Goal: Information Seeking & Learning: Understand process/instructions

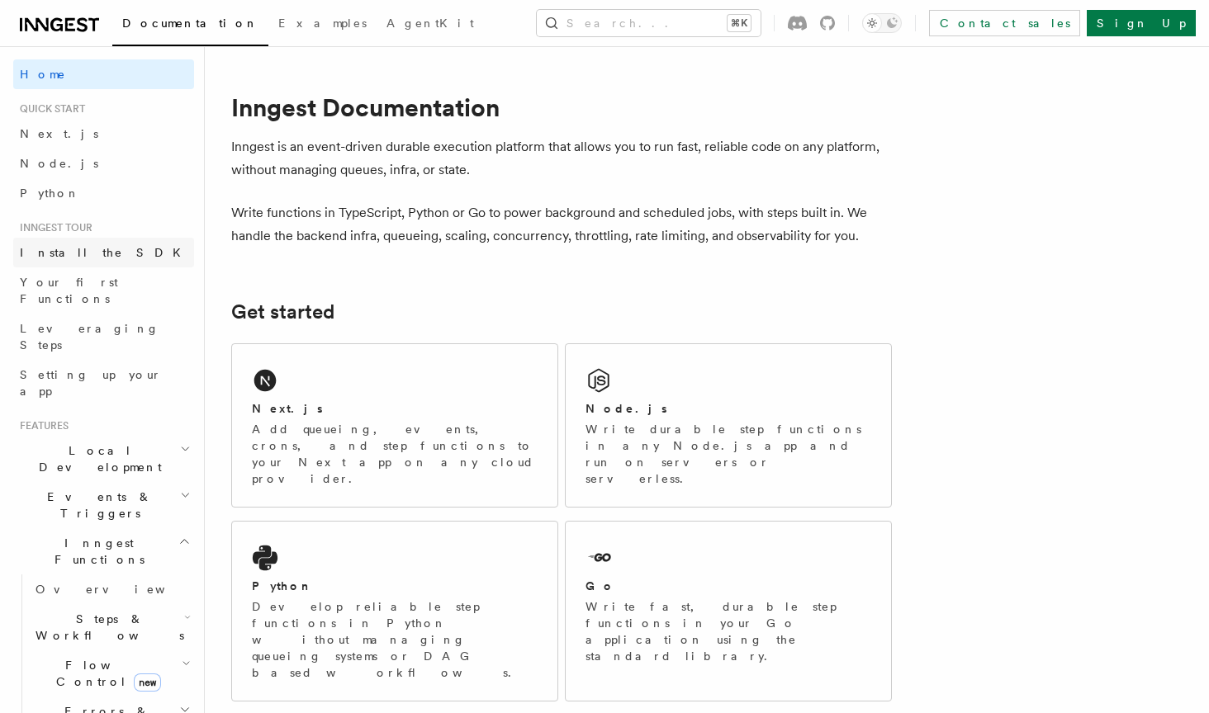
click at [73, 258] on span "Install the SDK" at bounding box center [105, 252] width 171 height 13
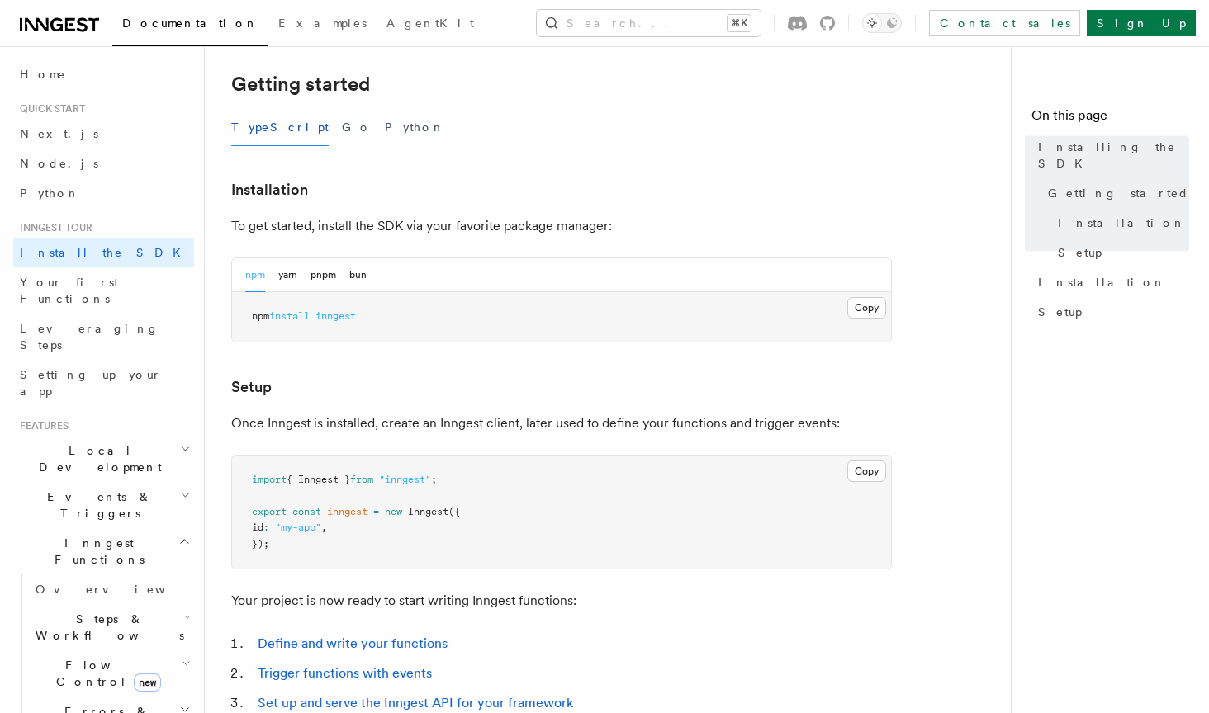
scroll to position [342, 0]
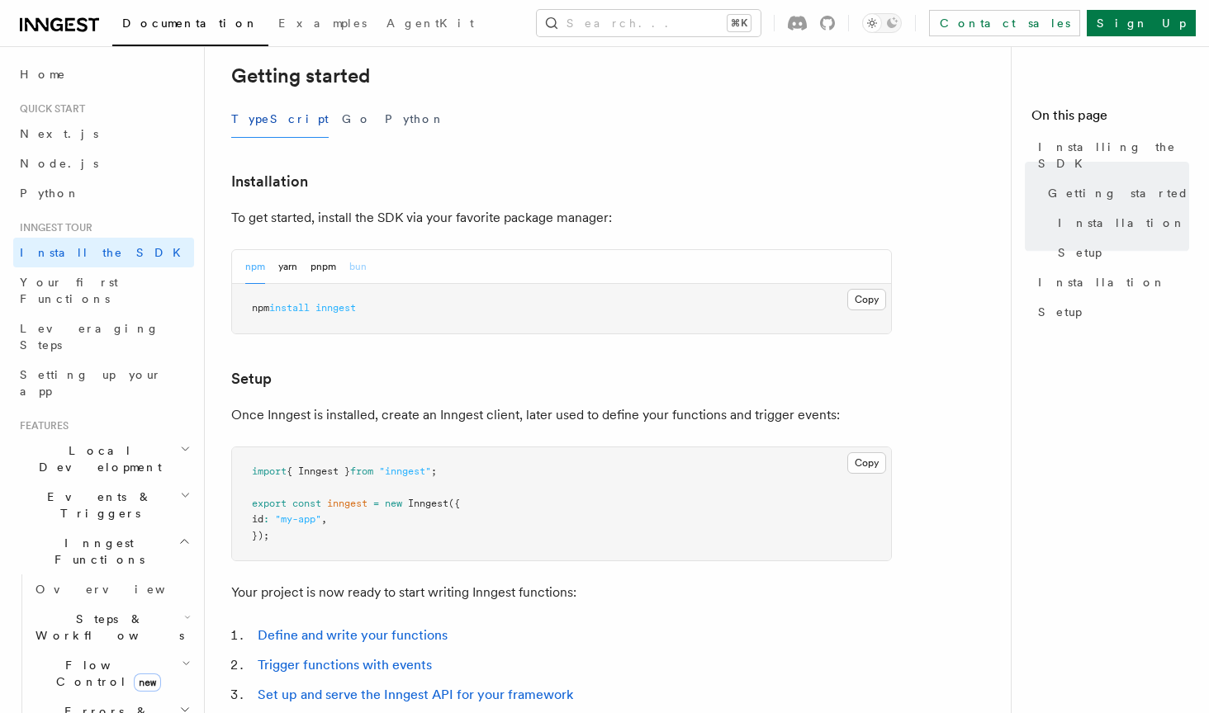
click at [361, 267] on button "bun" at bounding box center [357, 267] width 17 height 34
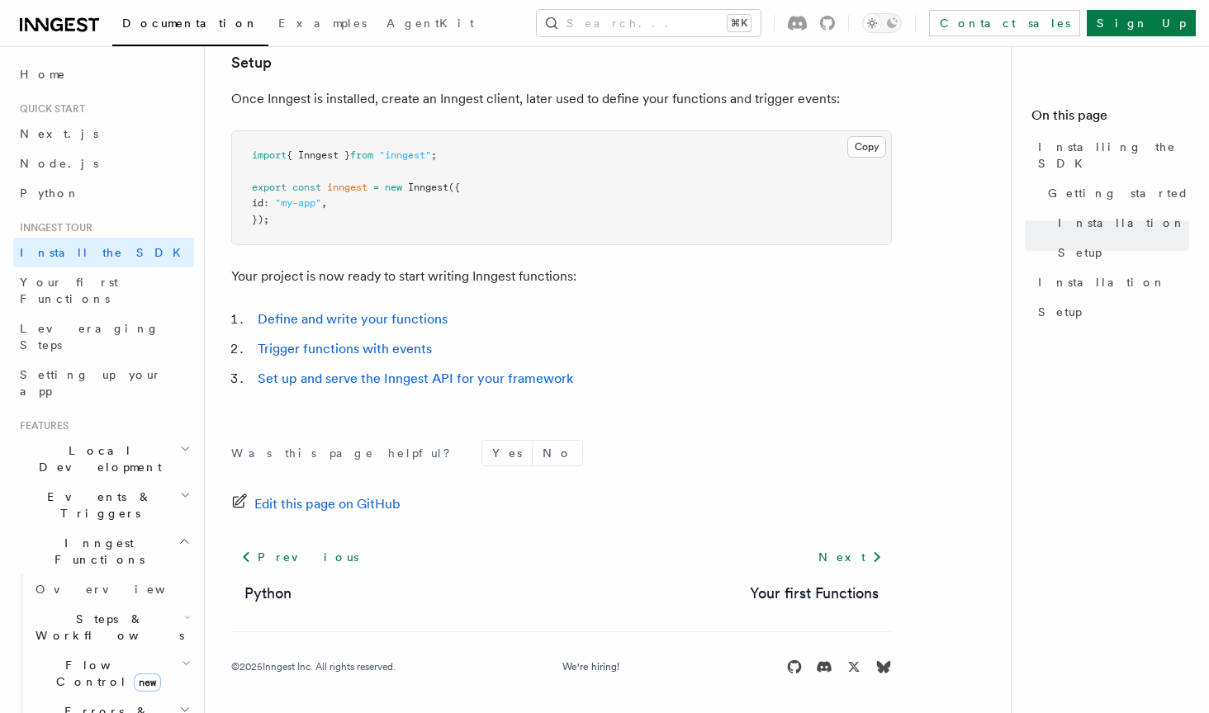
scroll to position [657, 0]
click at [394, 380] on link "Set up and serve the Inngest API for your framework" at bounding box center [415, 379] width 315 height 16
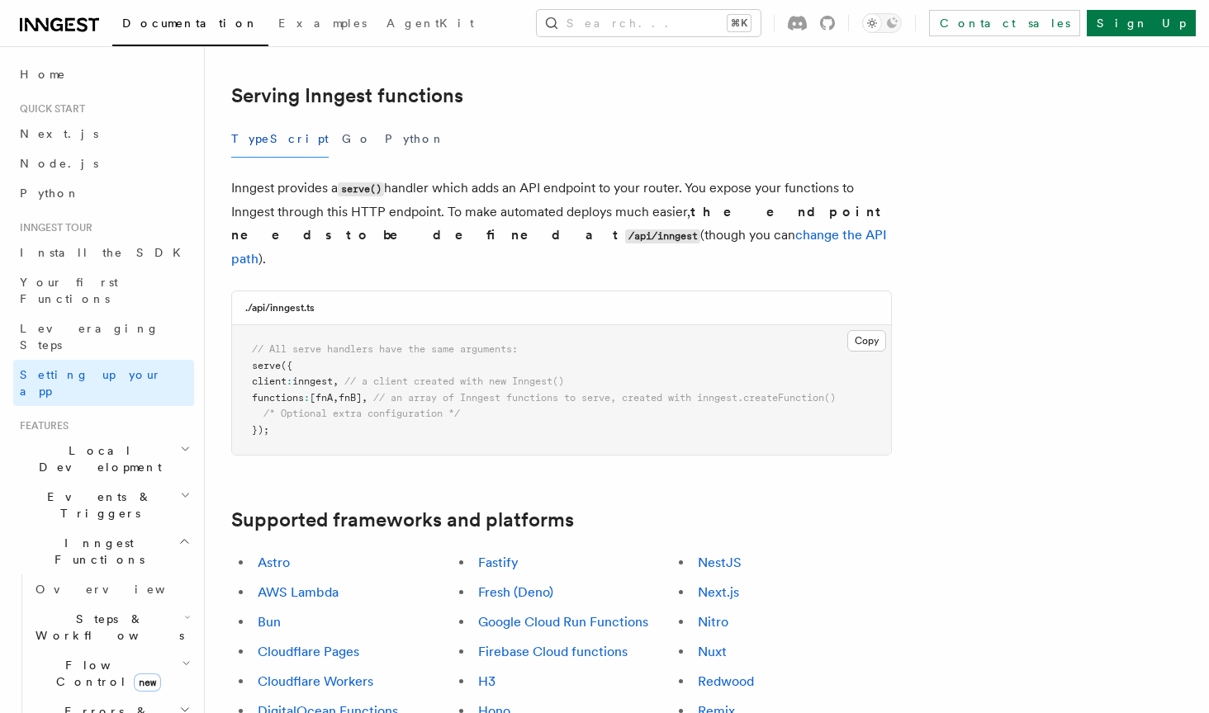
scroll to position [587, 0]
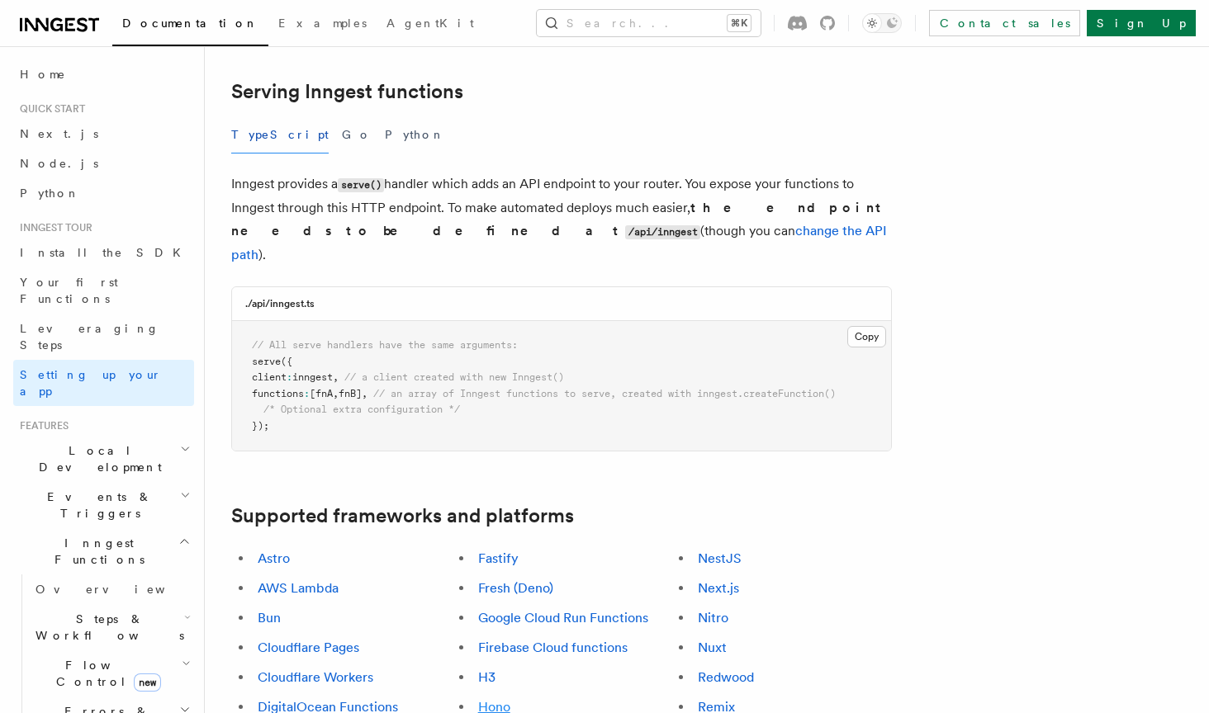
click at [503, 699] on link "Hono" at bounding box center [494, 707] width 32 height 16
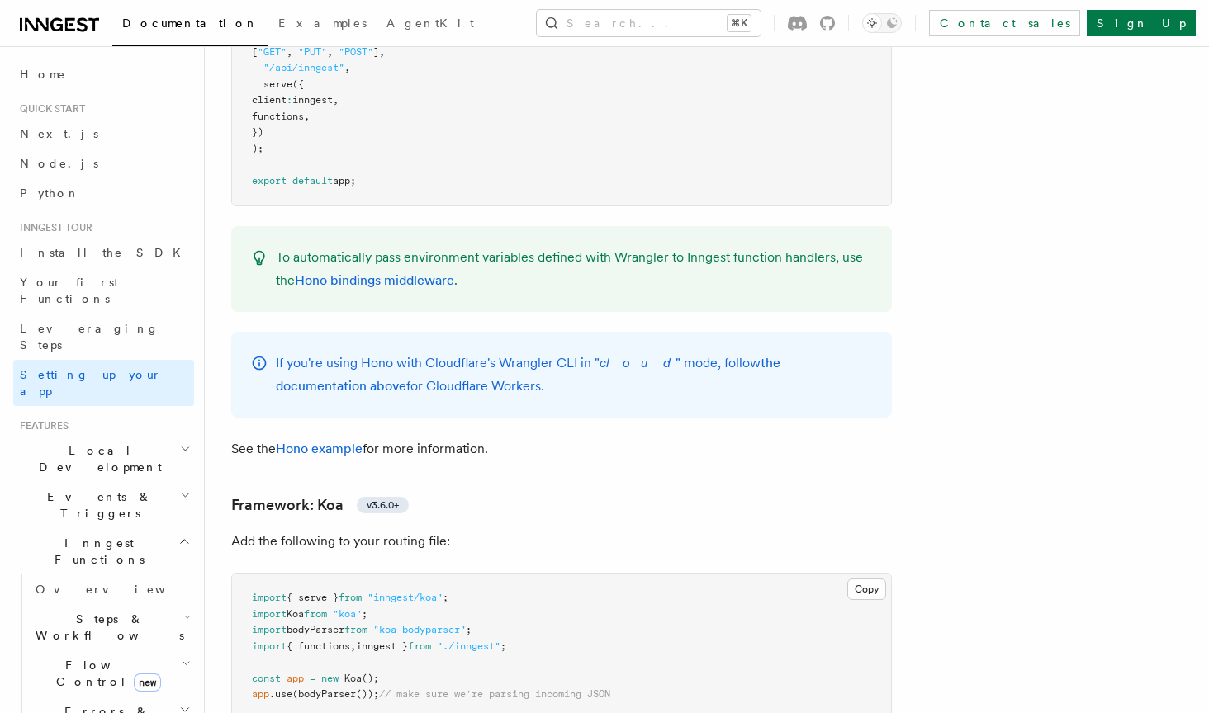
scroll to position [8360, 0]
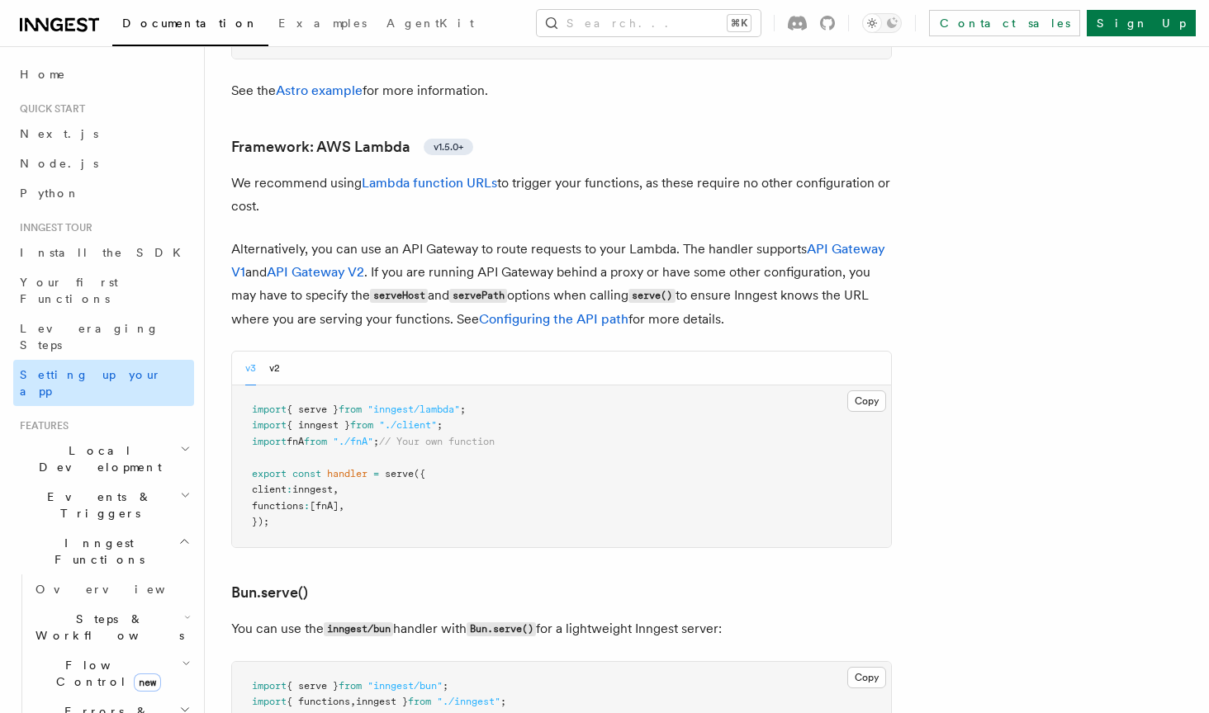
click at [116, 368] on span "Setting up your app" at bounding box center [91, 383] width 142 height 30
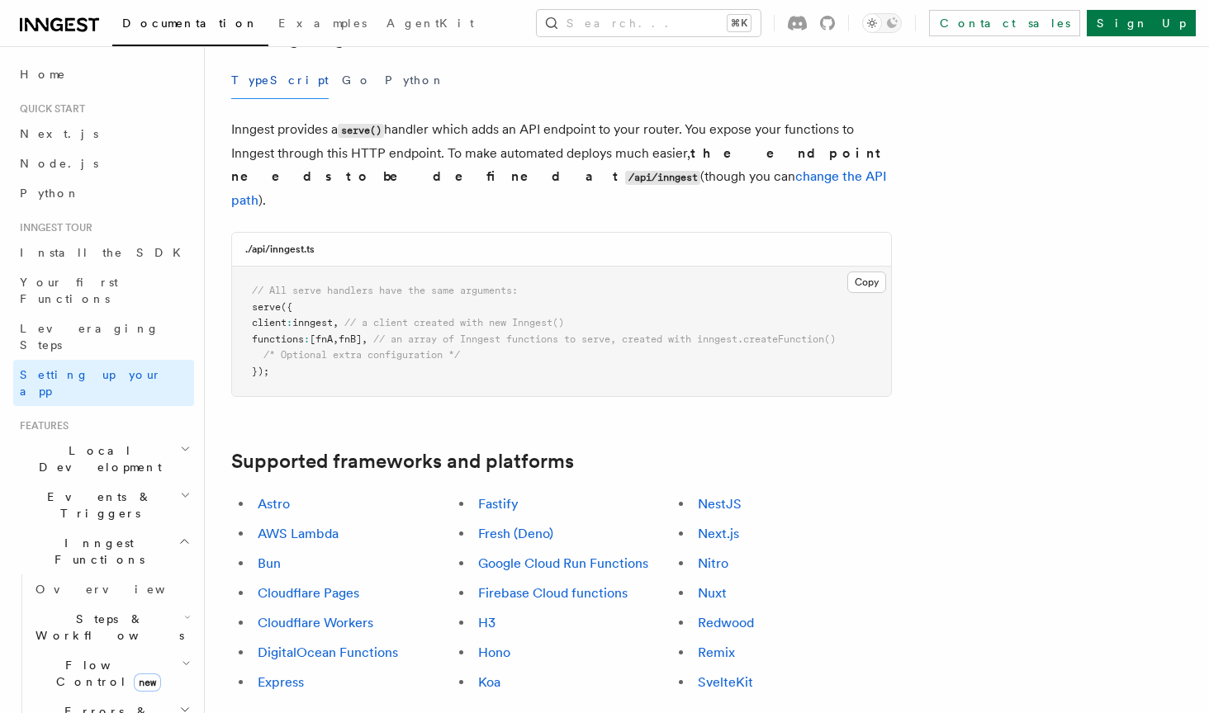
scroll to position [643, 0]
click at [266, 554] on link "Bun" at bounding box center [269, 562] width 23 height 16
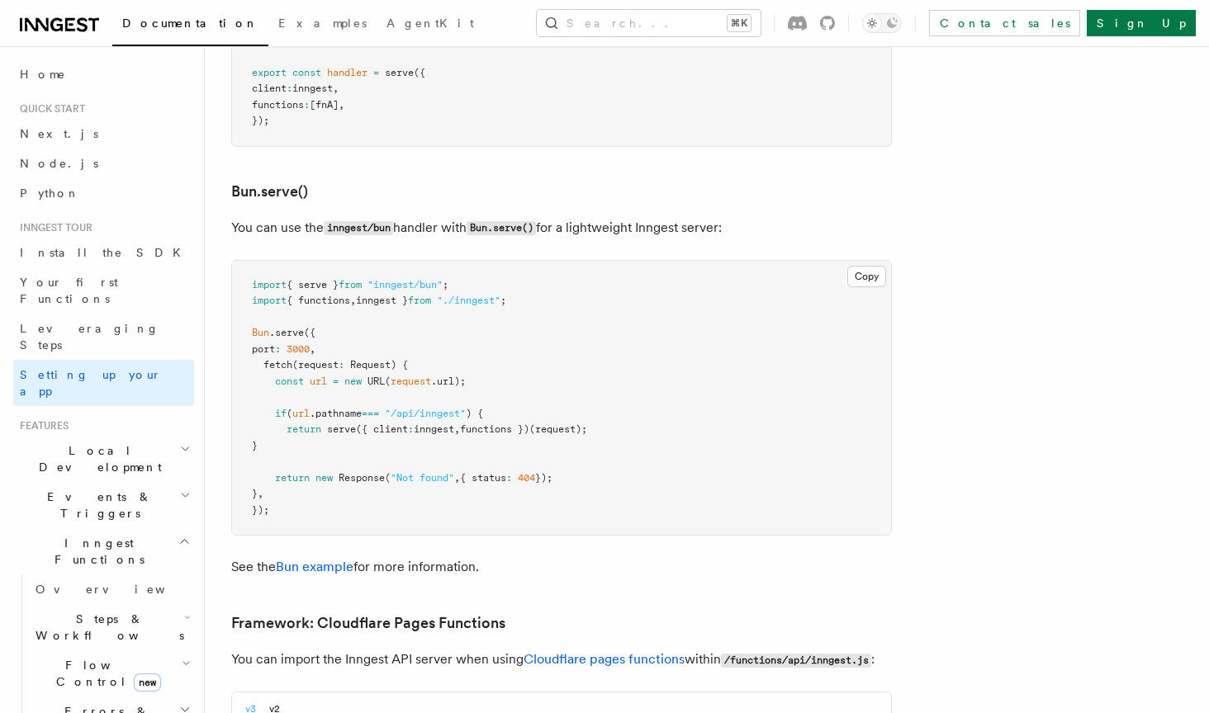
scroll to position [2079, 0]
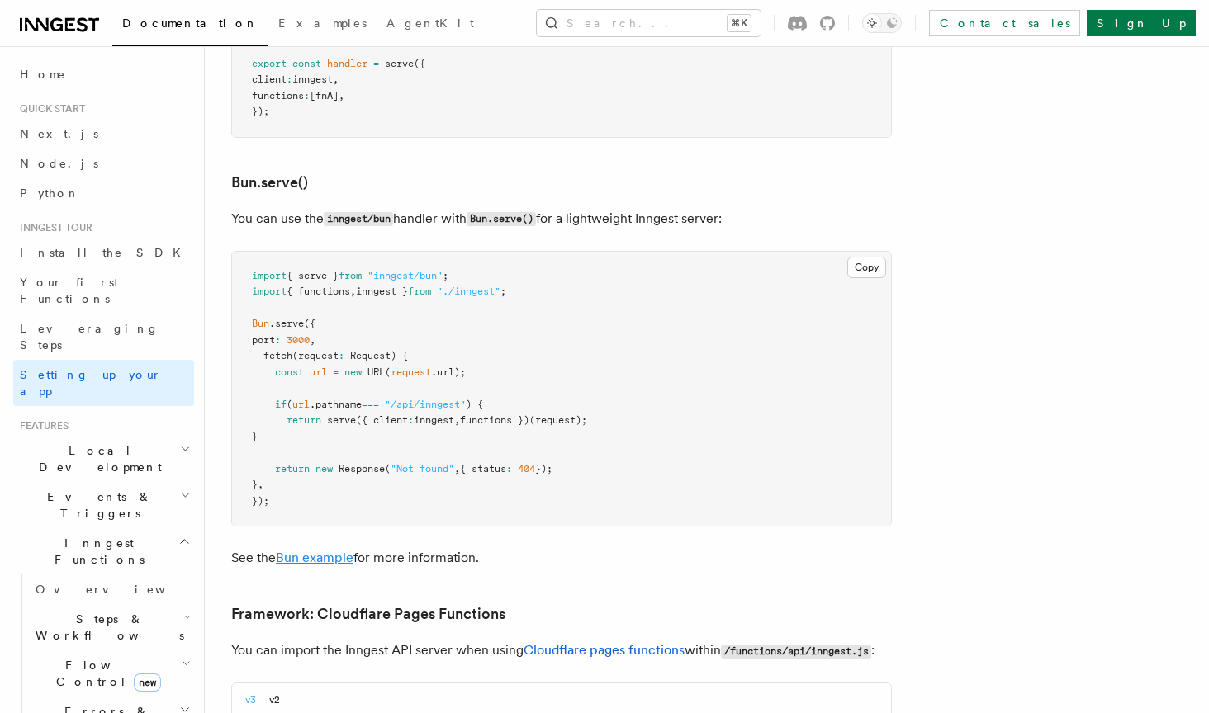
click at [324, 550] on link "Bun example" at bounding box center [315, 558] width 78 height 16
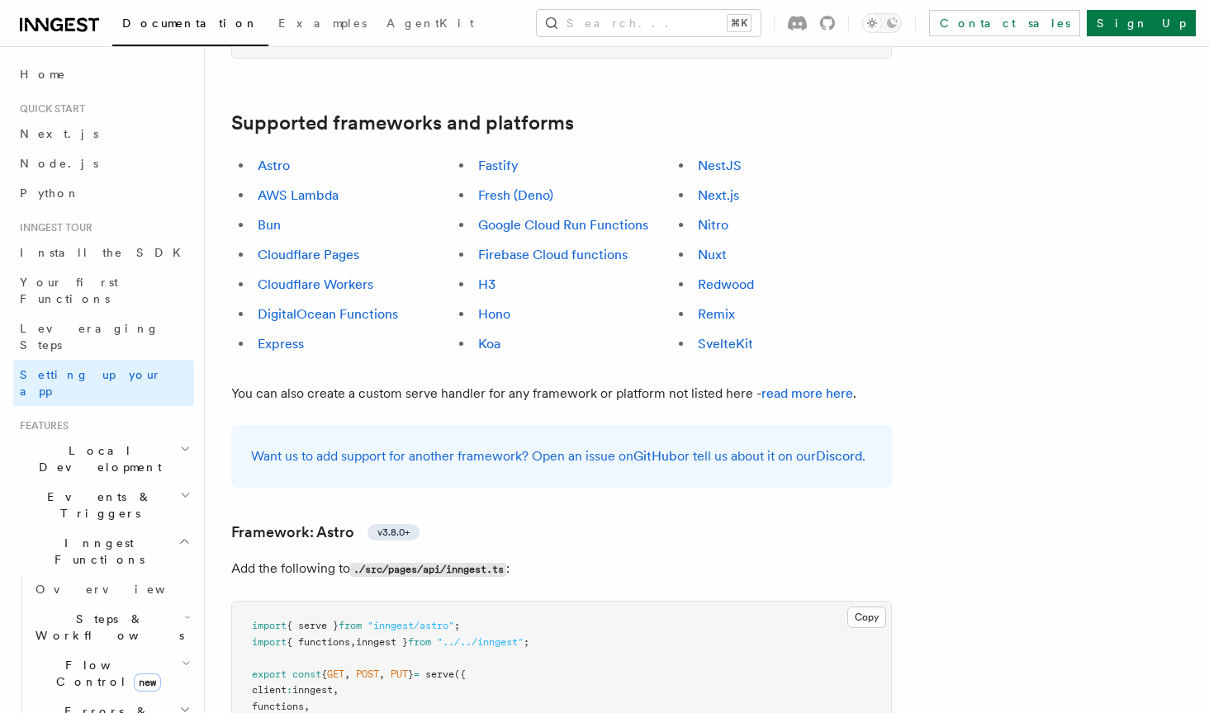
scroll to position [841, 0]
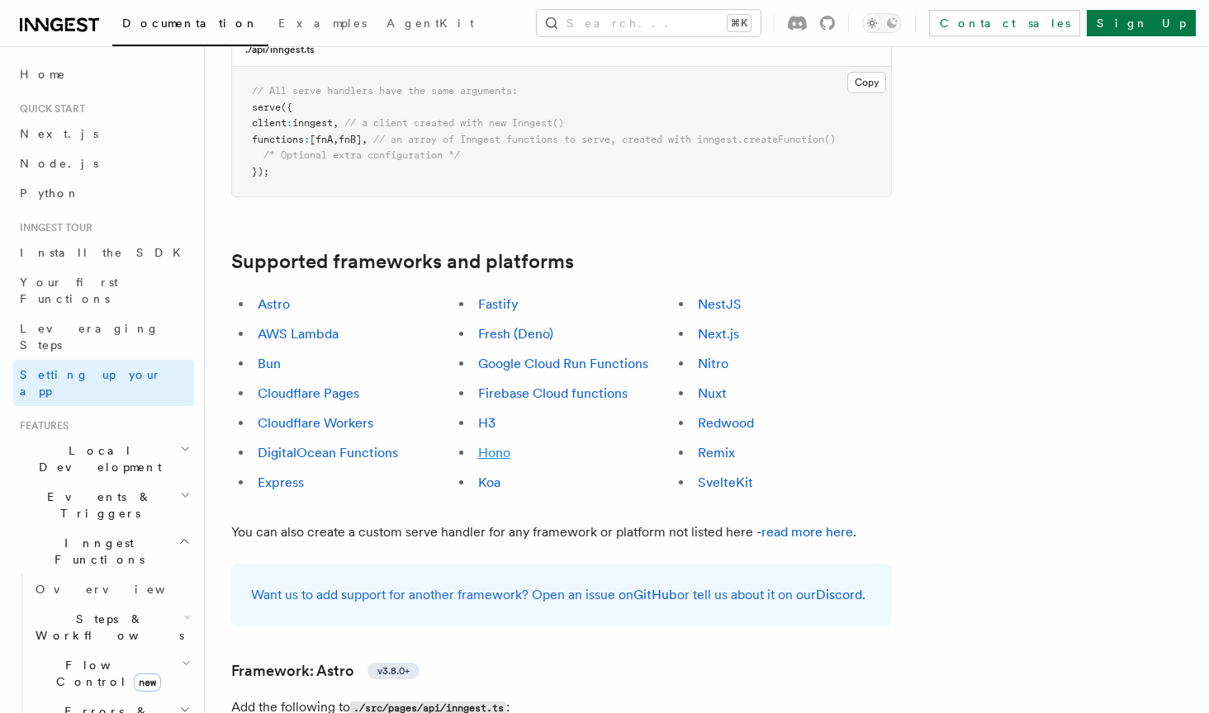
click at [490, 445] on link "Hono" at bounding box center [494, 453] width 32 height 16
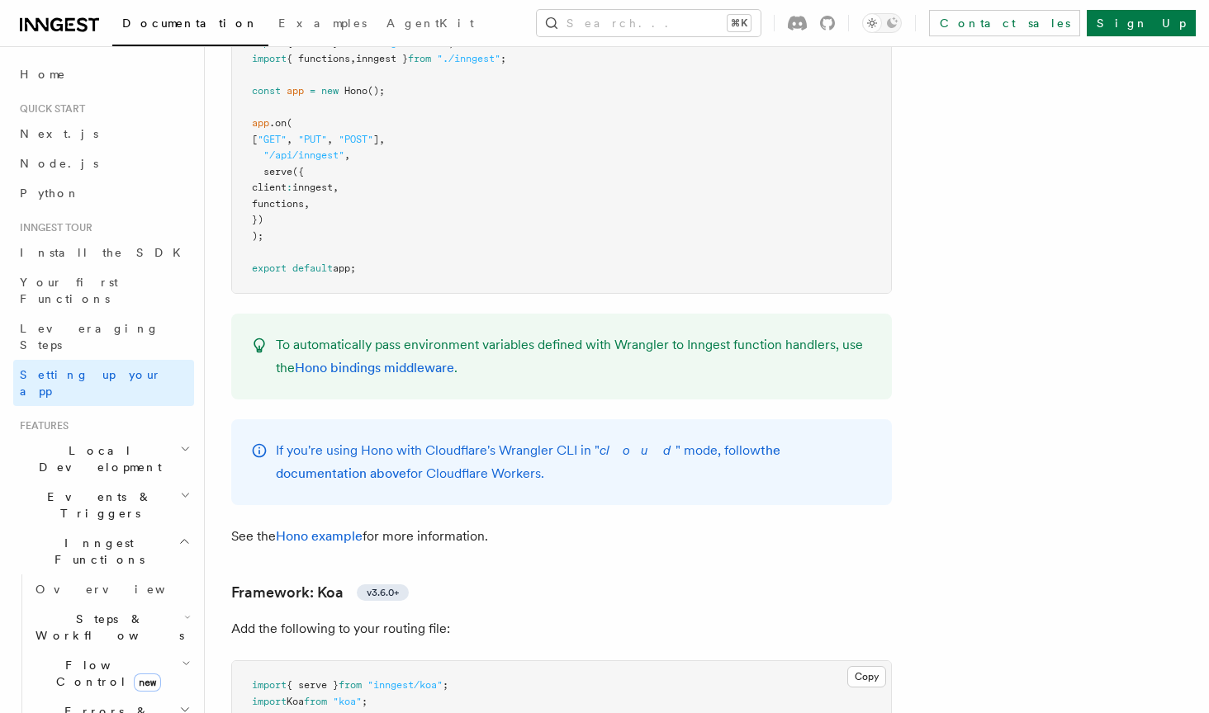
scroll to position [8272, 0]
click at [334, 527] on link "Hono example" at bounding box center [319, 535] width 87 height 16
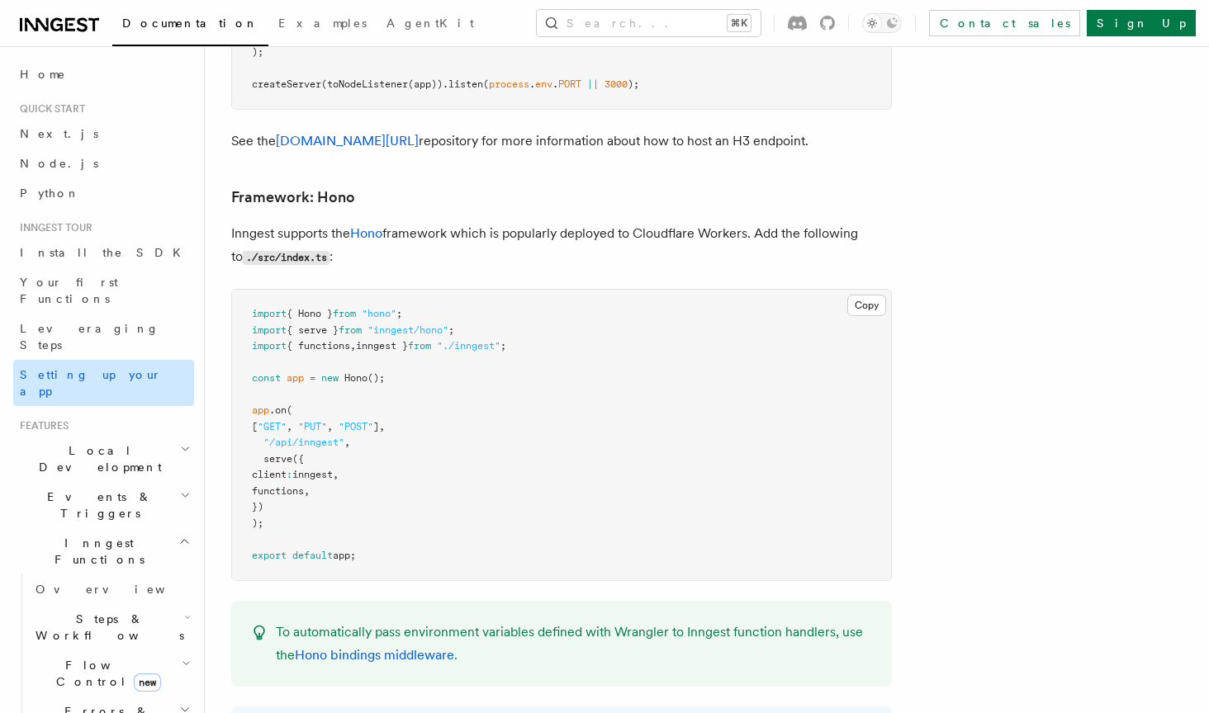
click at [116, 368] on span "Setting up your app" at bounding box center [91, 383] width 142 height 30
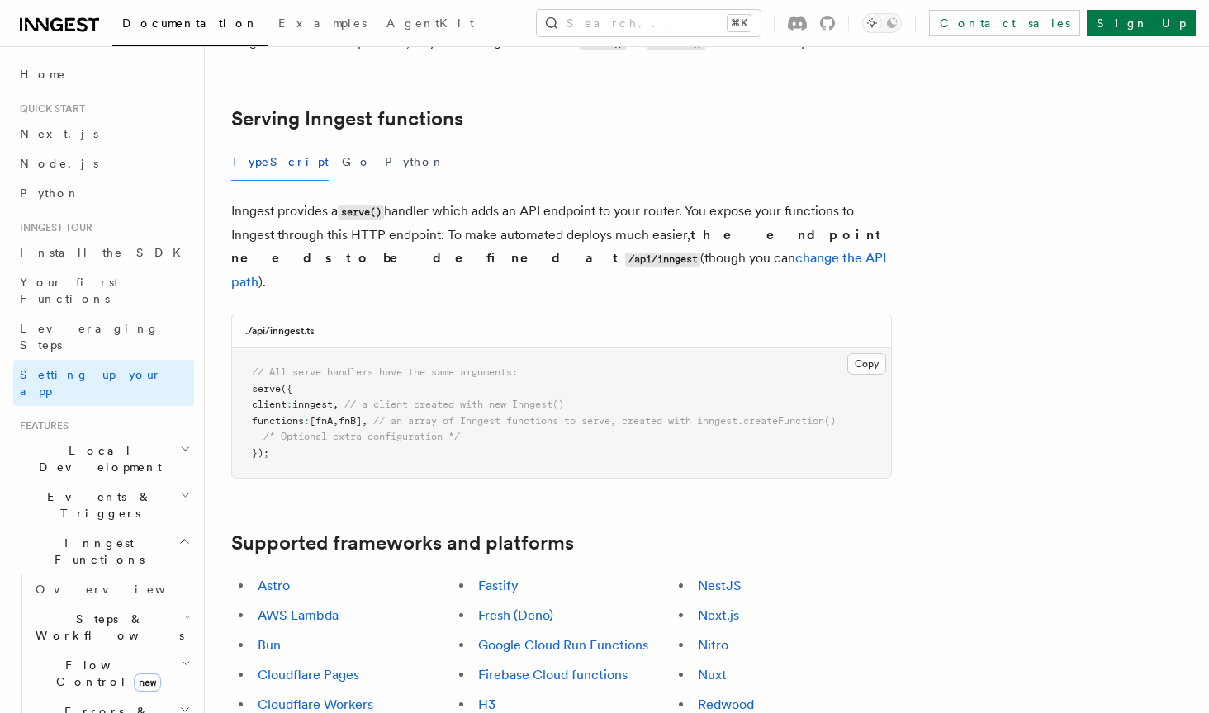
scroll to position [865, 0]
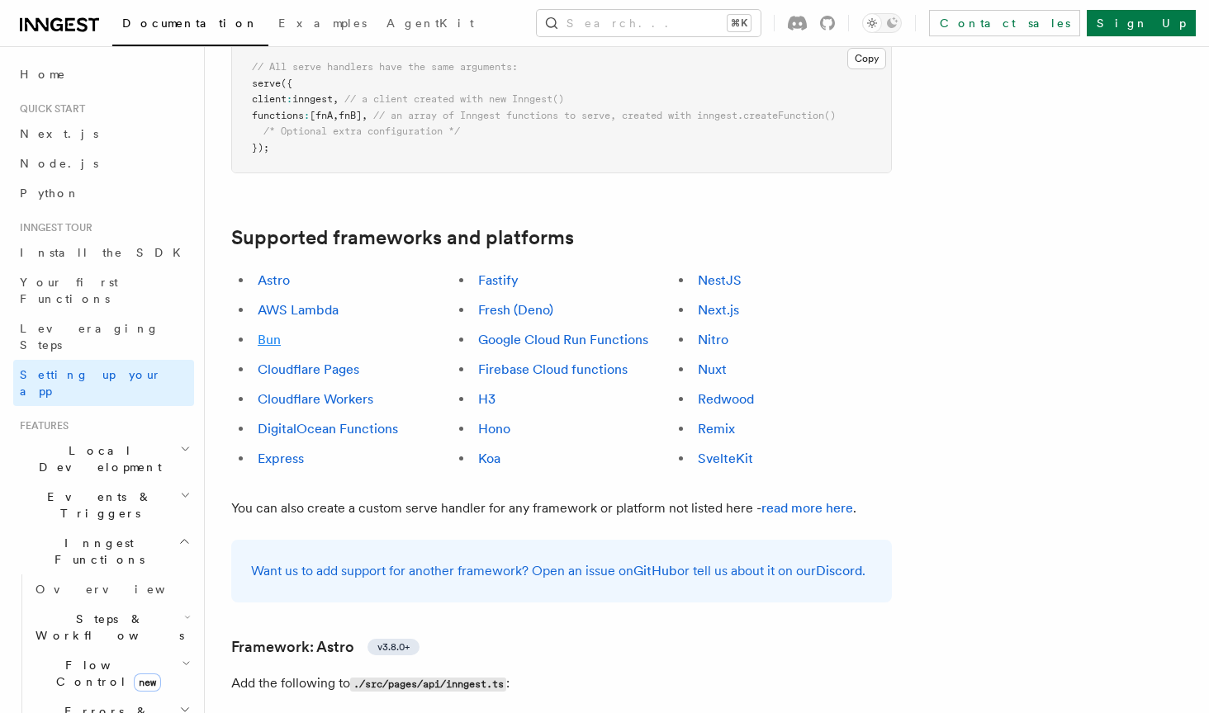
click at [272, 332] on link "Bun" at bounding box center [269, 340] width 23 height 16
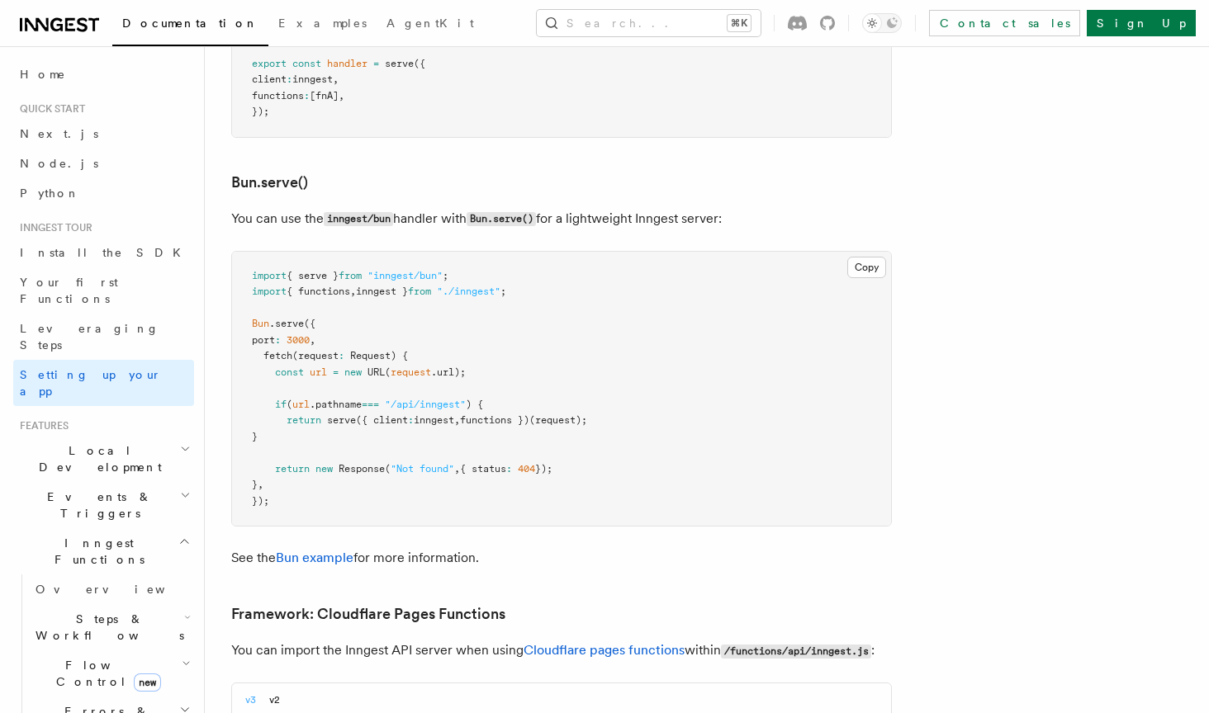
scroll to position [2101, 0]
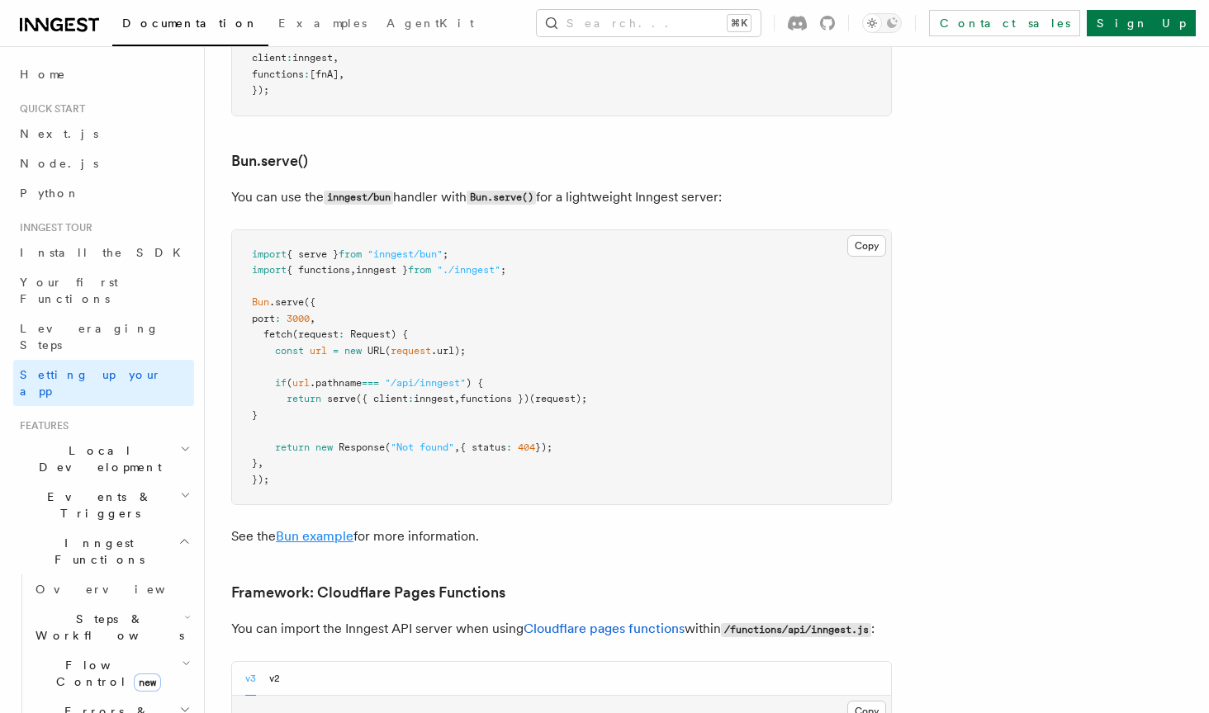
click at [339, 528] on link "Bun example" at bounding box center [315, 536] width 78 height 16
